Goal: Task Accomplishment & Management: Manage account settings

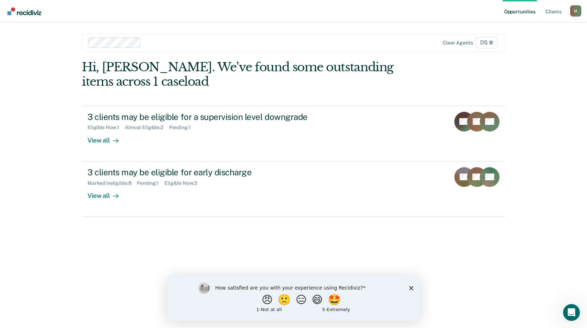
click at [411, 287] on icon "Close survey" at bounding box center [411, 288] width 4 height 4
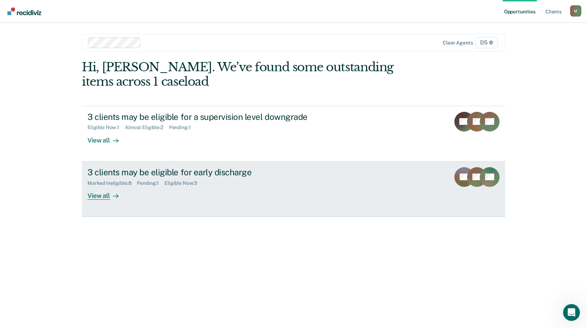
click at [93, 196] on div "View all" at bounding box center [108, 193] width 40 height 14
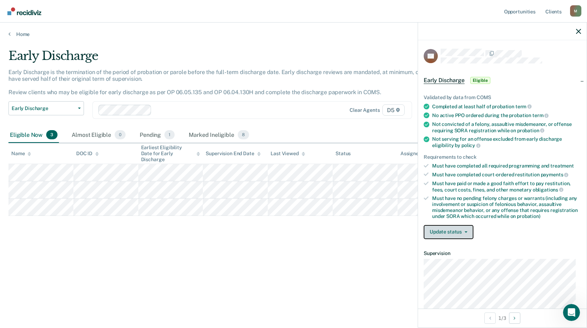
click at [449, 232] on button "Update status" at bounding box center [449, 232] width 50 height 14
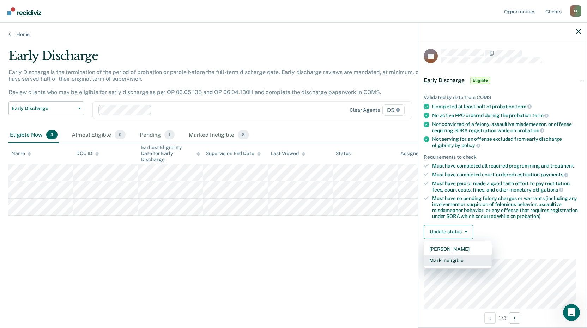
click at [459, 260] on button "Mark Ineligible" at bounding box center [458, 260] width 68 height 11
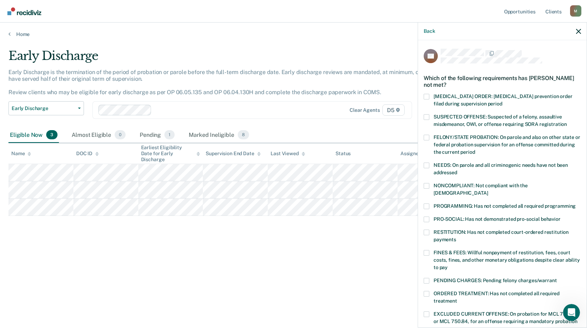
click at [430, 204] on label "PROGRAMMING: Has not completed all required programming" at bounding box center [502, 207] width 157 height 7
click at [576, 204] on input "PROGRAMMING: Has not completed all required programming" at bounding box center [576, 204] width 0 height 0
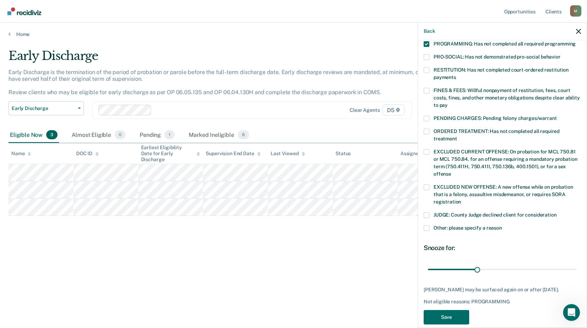
scroll to position [171, 0]
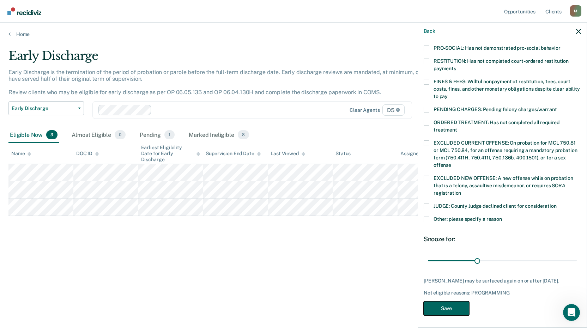
click at [456, 308] on button "Save" at bounding box center [447, 308] width 46 height 14
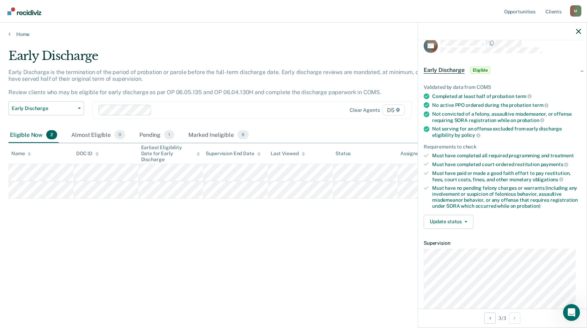
scroll to position [0, 0]
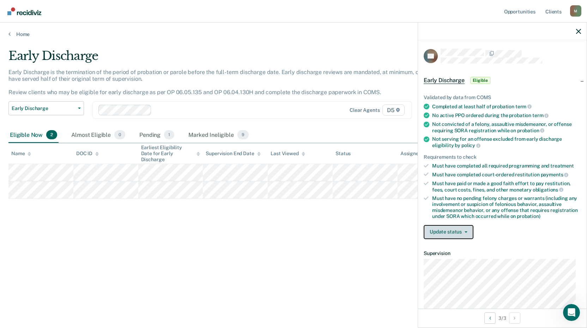
click at [463, 228] on button "Update status" at bounding box center [449, 232] width 50 height 14
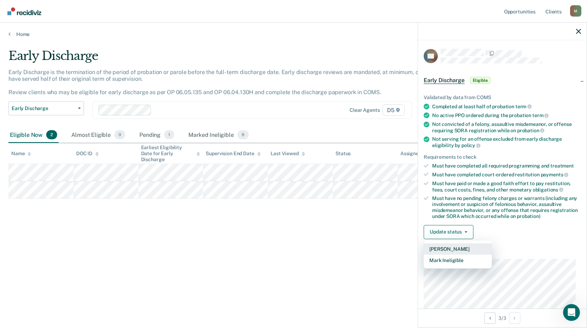
click at [463, 248] on button "[PERSON_NAME]" at bounding box center [458, 249] width 68 height 11
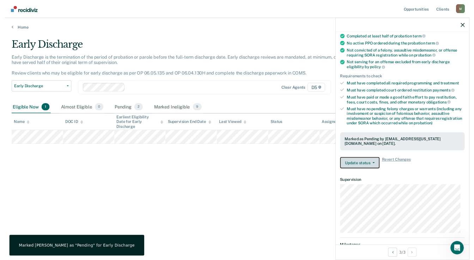
scroll to position [71, 0]
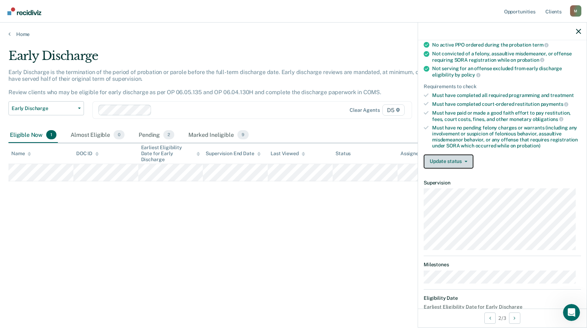
click at [453, 161] on button "Update status" at bounding box center [449, 162] width 50 height 14
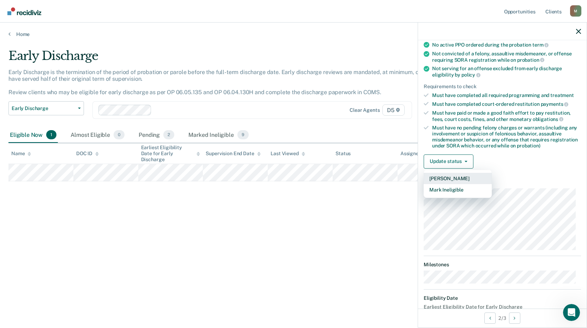
click at [458, 178] on button "[PERSON_NAME]" at bounding box center [458, 178] width 68 height 11
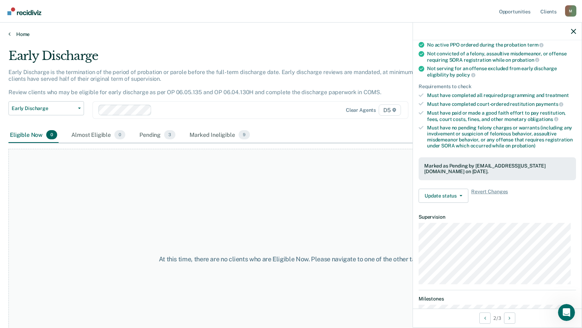
click at [26, 35] on link "Home" at bounding box center [290, 34] width 565 height 6
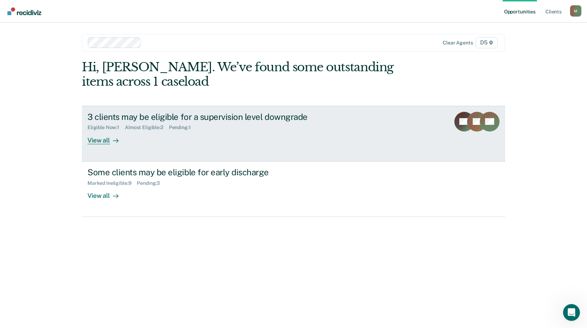
click at [258, 120] on div "3 clients may be eligible for a supervision level downgrade" at bounding box center [212, 117] width 248 height 10
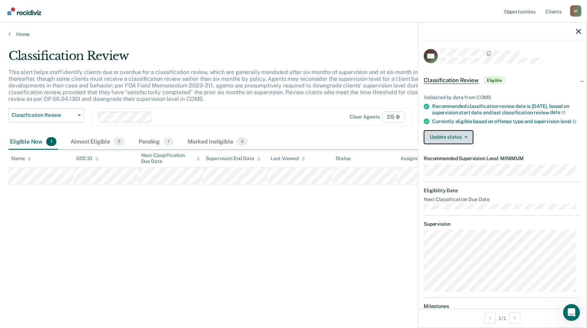
click at [462, 144] on button "Update status" at bounding box center [449, 137] width 50 height 14
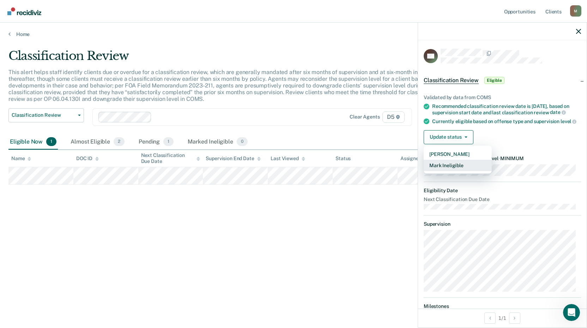
click at [468, 169] on button "Mark Ineligible" at bounding box center [458, 165] width 68 height 11
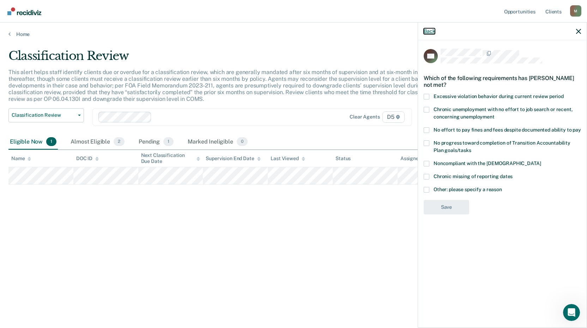
click at [433, 30] on button "Back" at bounding box center [429, 31] width 11 height 6
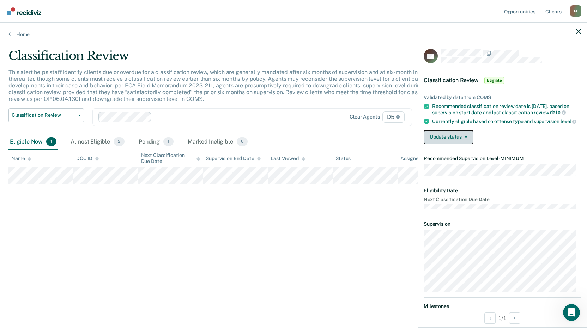
click at [452, 138] on button "Update status" at bounding box center [449, 137] width 50 height 14
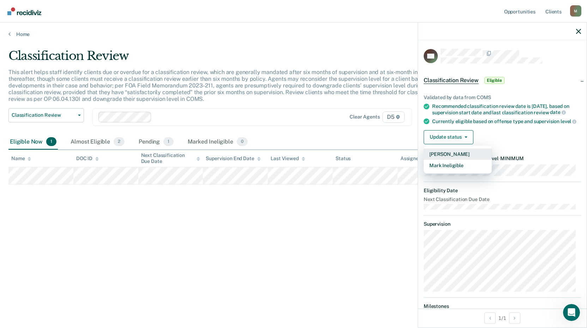
click at [455, 157] on button "[PERSON_NAME]" at bounding box center [458, 154] width 68 height 11
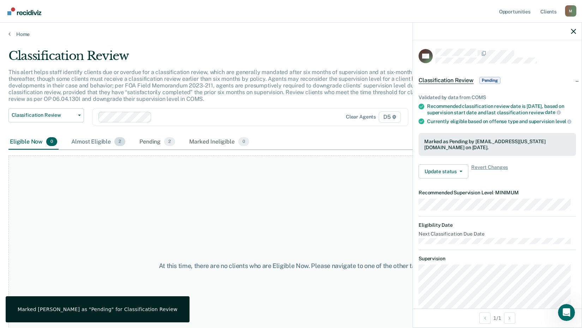
click at [109, 145] on div "Almost Eligible 2" at bounding box center [98, 142] width 57 height 16
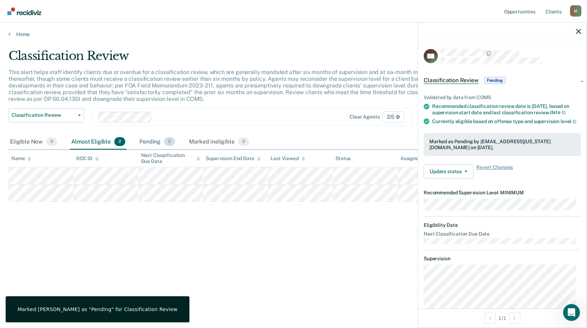
click at [144, 144] on div "Pending 2" at bounding box center [157, 142] width 38 height 16
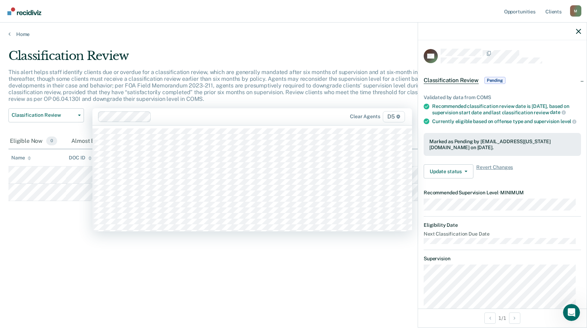
click at [301, 119] on div at bounding box center [233, 117] width 159 height 8
click at [22, 36] on link "Home" at bounding box center [293, 34] width 570 height 6
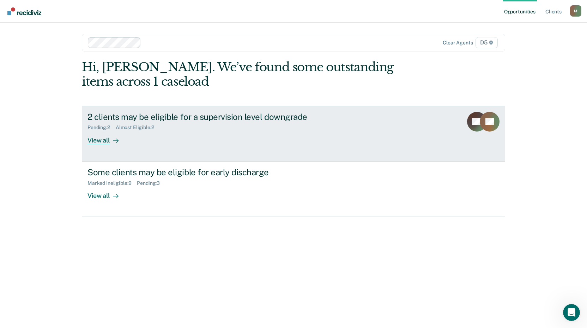
click at [95, 144] on div "View all" at bounding box center [108, 138] width 40 height 14
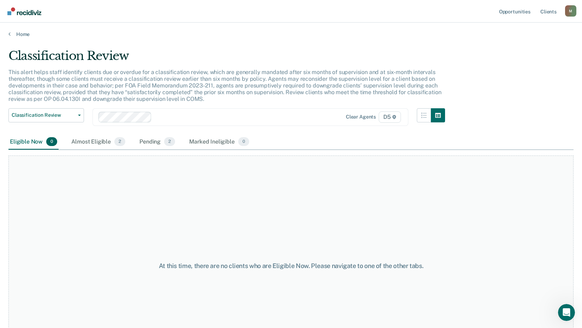
click at [95, 144] on div "Almost Eligible 2" at bounding box center [98, 142] width 57 height 16
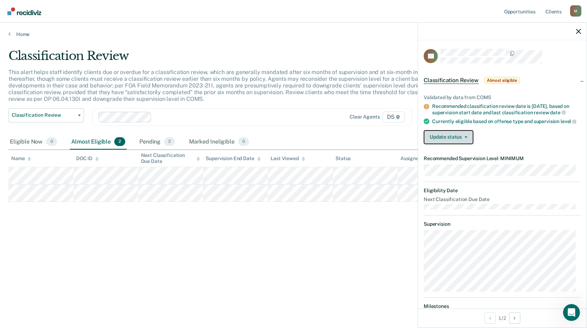
click at [465, 144] on button "Update status" at bounding box center [449, 137] width 50 height 14
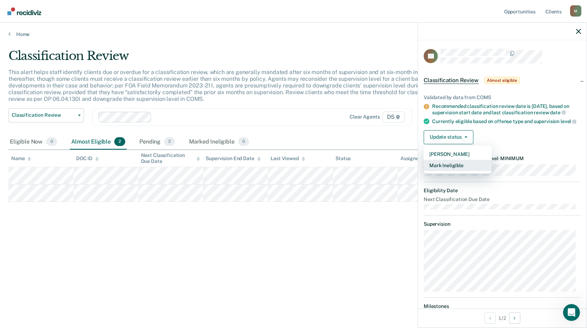
click at [473, 171] on button "Mark Ineligible" at bounding box center [458, 165] width 68 height 11
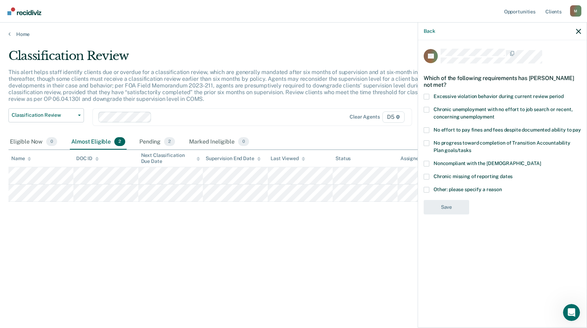
click at [431, 190] on label "Other: please specify a reason" at bounding box center [502, 190] width 157 height 7
click at [502, 187] on input "Other: please specify a reason" at bounding box center [502, 187] width 0 height 0
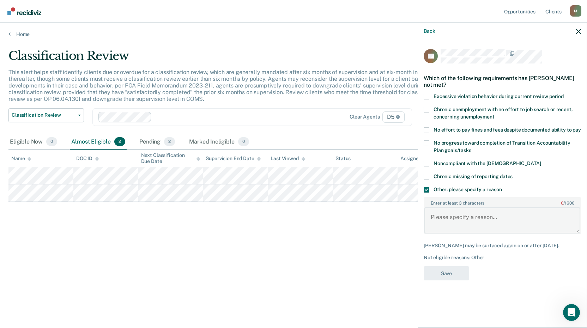
click at [471, 216] on textarea "Enter at least 3 characters 0 / 1600" at bounding box center [503, 221] width 156 height 26
click at [486, 217] on textarea "offender has misde" at bounding box center [503, 221] width 156 height 26
type textarea "offender has misdemeanor warrant"
click at [441, 281] on button "Save" at bounding box center [447, 273] width 46 height 14
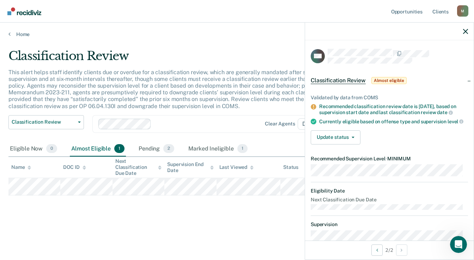
click at [119, 205] on div "Classification Review This alert helps staff identify clients due or overdue fo…" at bounding box center [236, 128] width 457 height 158
click at [465, 30] on icon "button" at bounding box center [465, 31] width 5 height 5
